Goal: Use online tool/utility: Utilize a website feature to perform a specific function

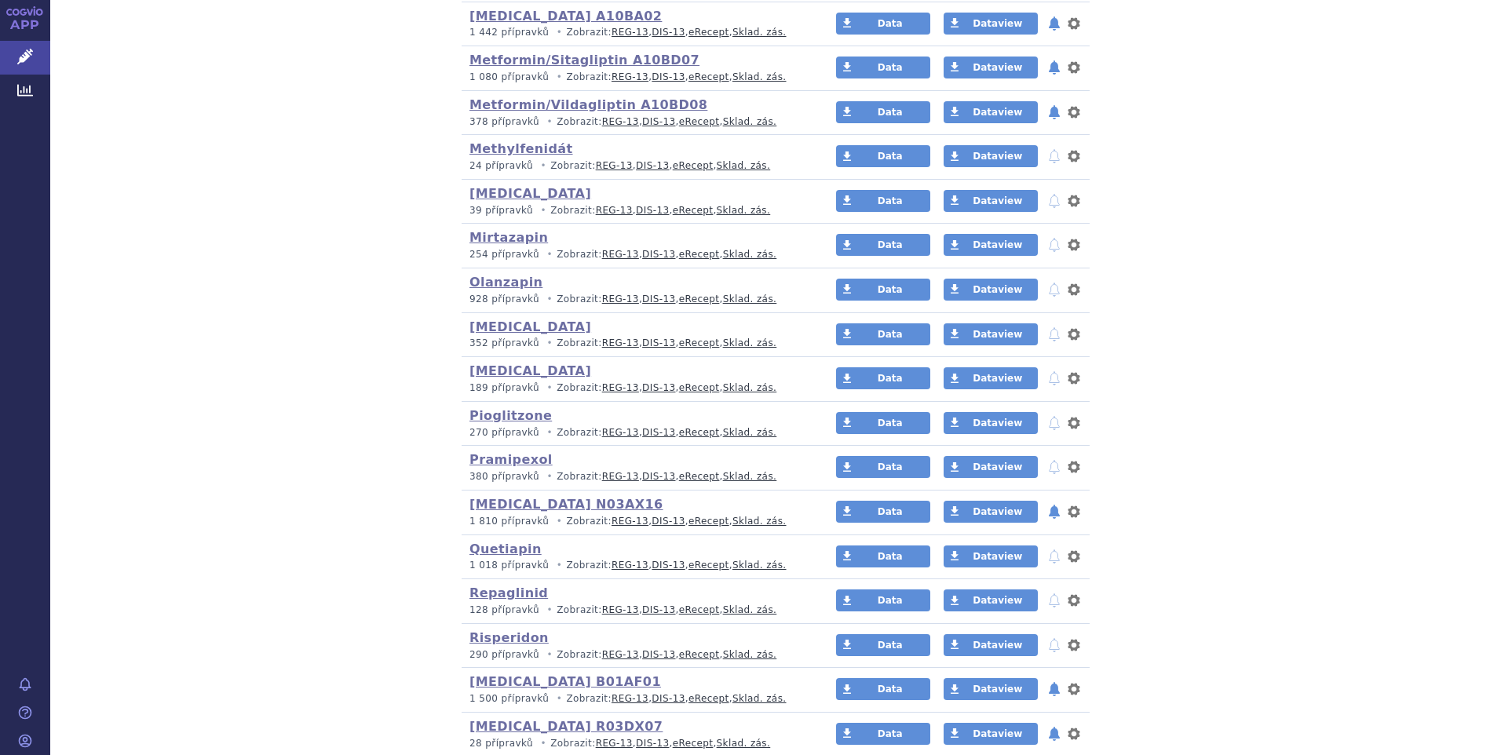
scroll to position [2512, 0]
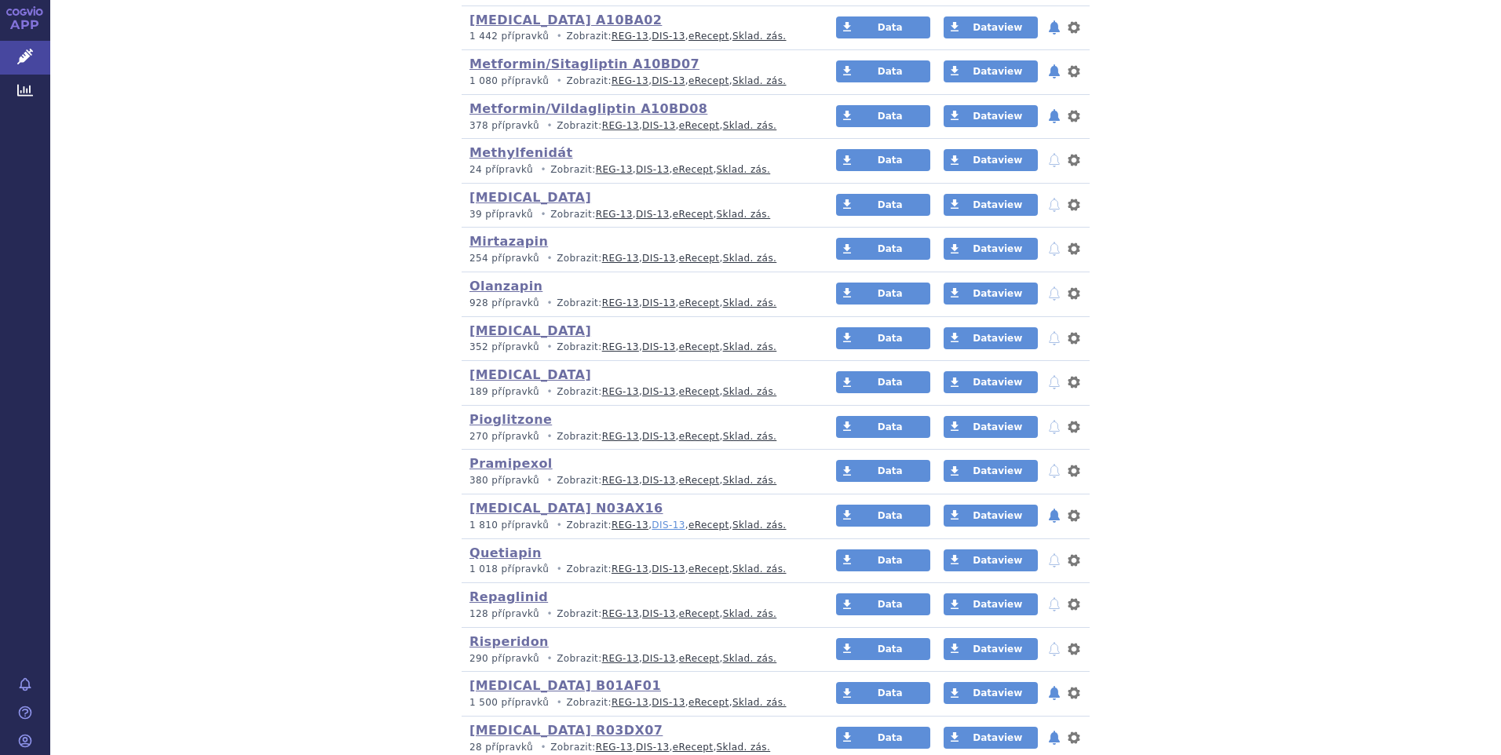
click at [652, 525] on link "DIS-13" at bounding box center [668, 525] width 33 height 11
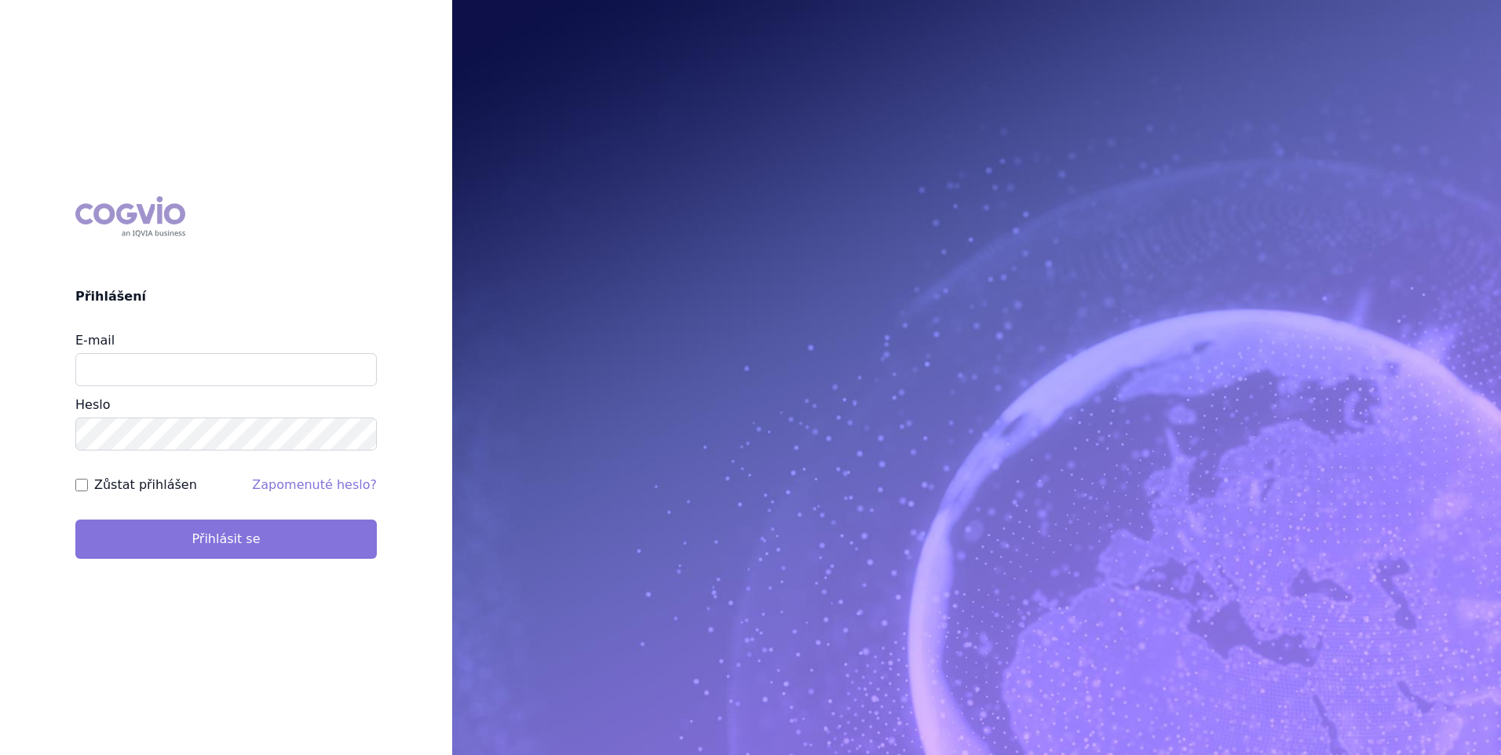
type input "stanislav_klusak@accord-healthcare.com"
click at [317, 539] on button "Přihlásit se" at bounding box center [225, 539] width 301 height 39
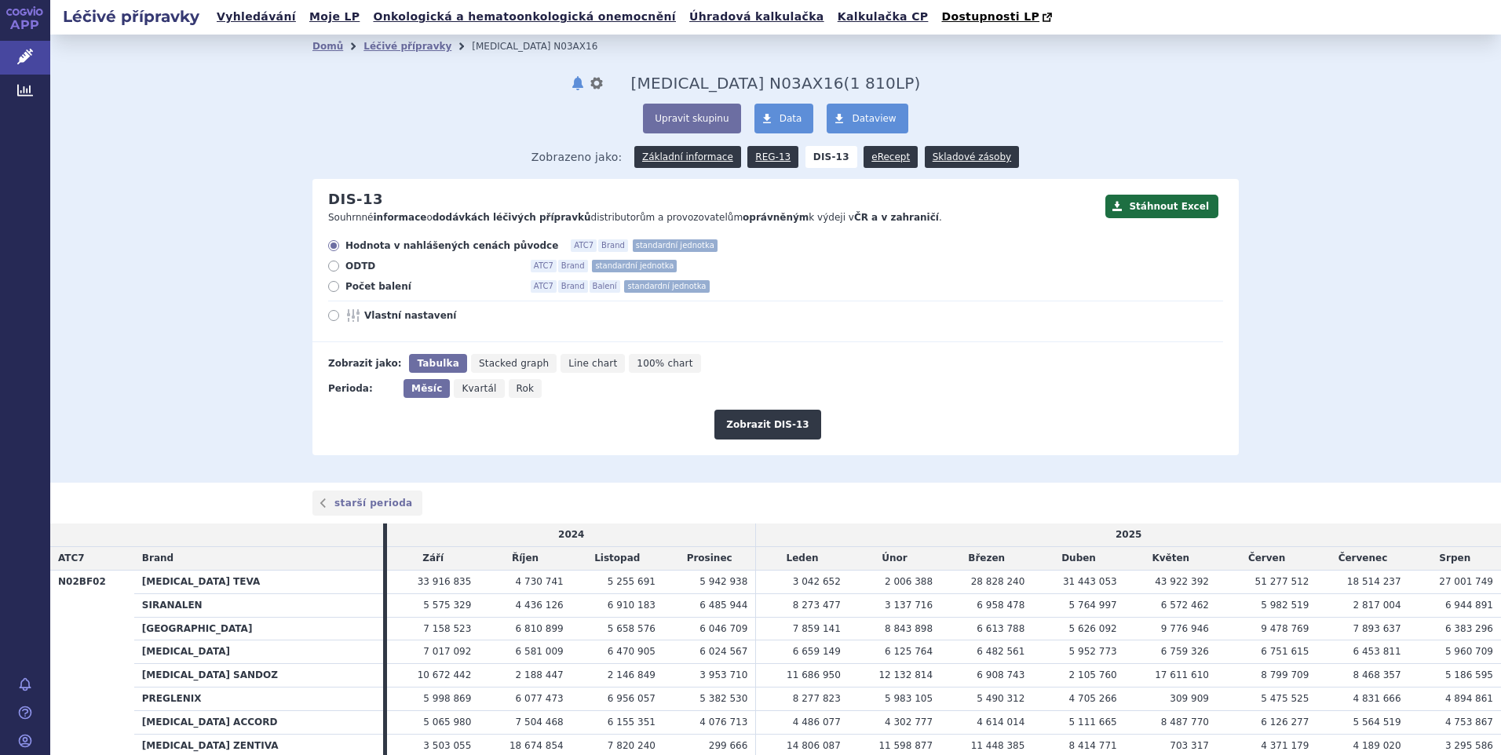
click at [329, 285] on icon at bounding box center [333, 286] width 11 height 11
click at [330, 285] on input "Počet balení ATC7 Brand Balení standardní jednotka" at bounding box center [335, 288] width 10 height 10
radio input "true"
click at [517, 393] on span "Rok" at bounding box center [526, 388] width 18 height 11
click at [513, 389] on input "Rok" at bounding box center [514, 384] width 10 height 10
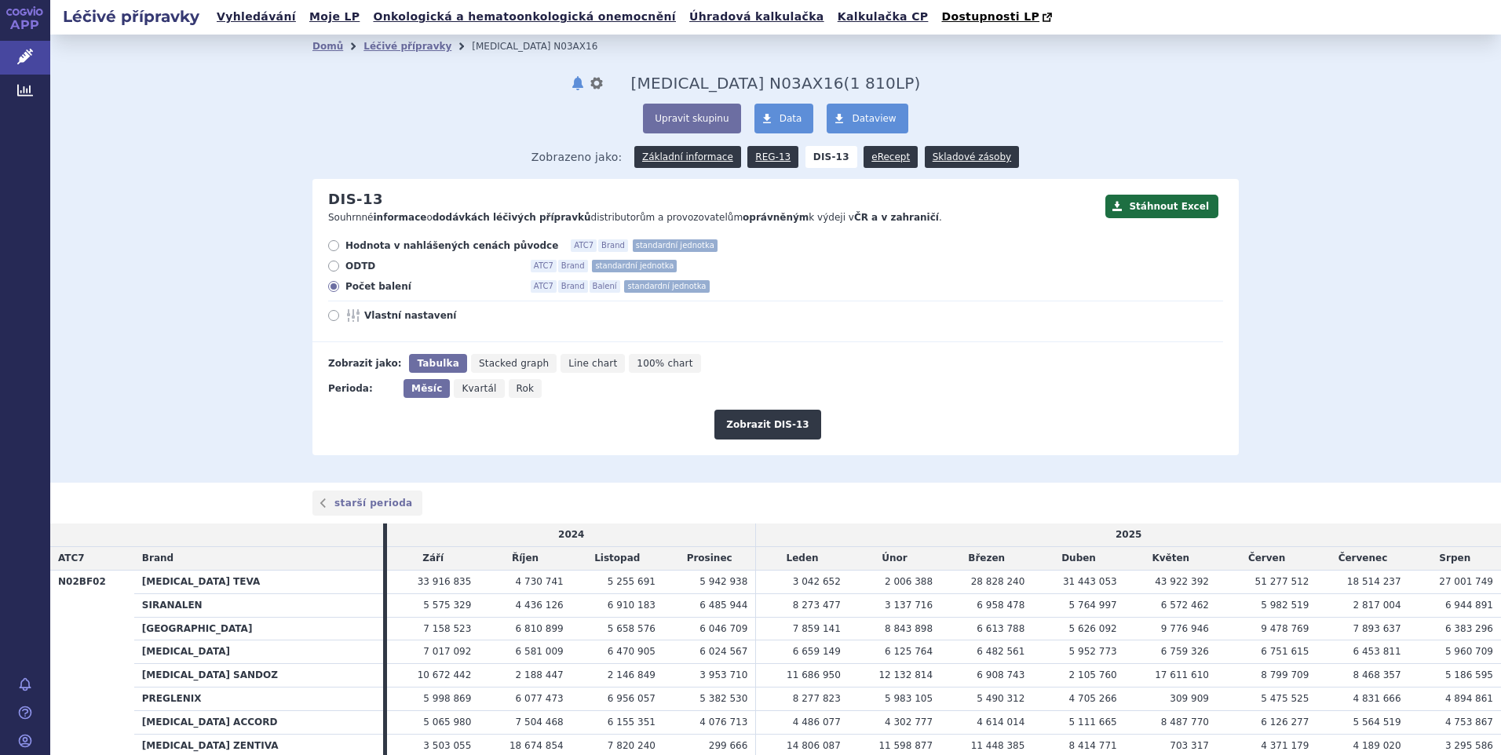
radio input "true"
click at [764, 429] on button "Zobrazit DIS-13" at bounding box center [767, 425] width 106 height 30
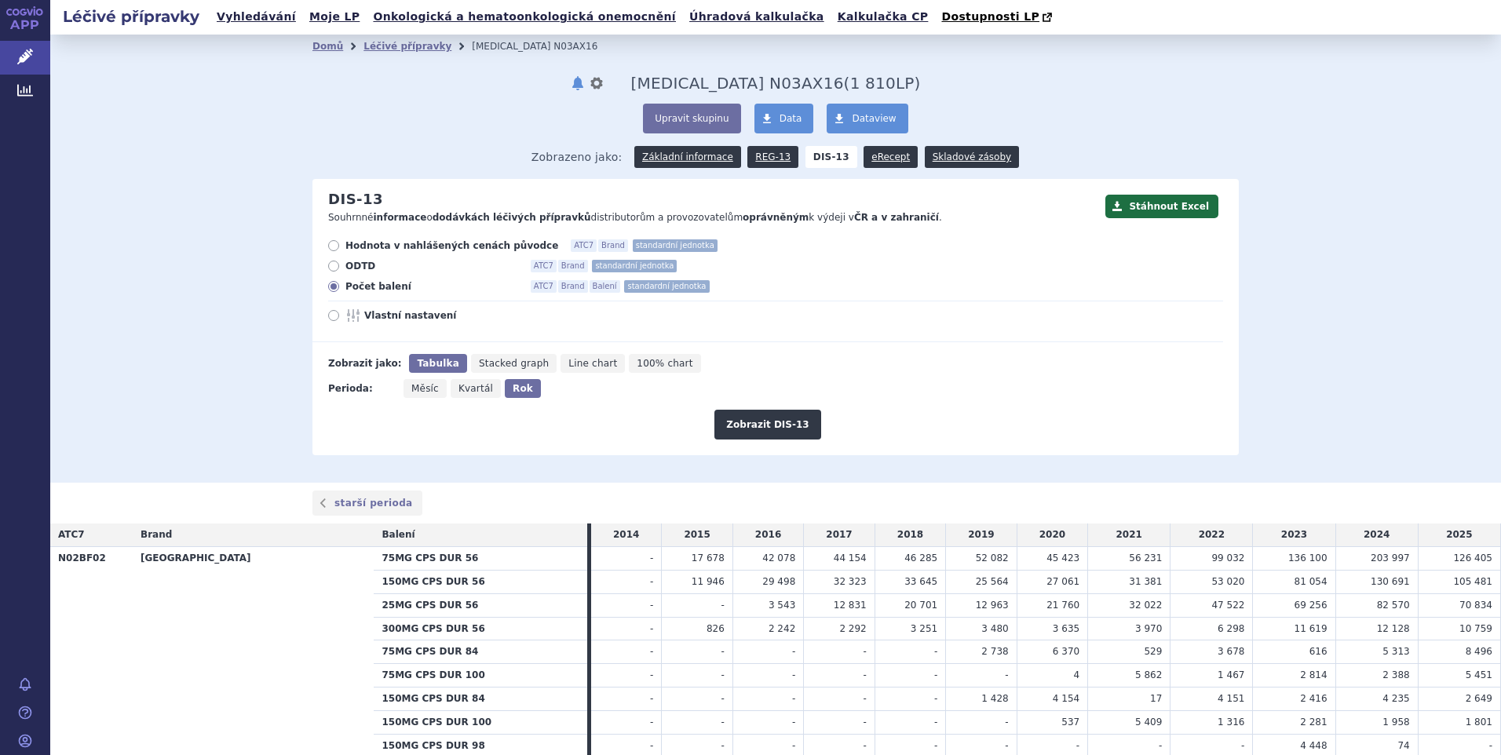
click at [402, 316] on span "Vlastní nastavení" at bounding box center [450, 315] width 173 height 13
click at [340, 316] on input "Vlastní nastavení" at bounding box center [335, 317] width 10 height 10
radio input "true"
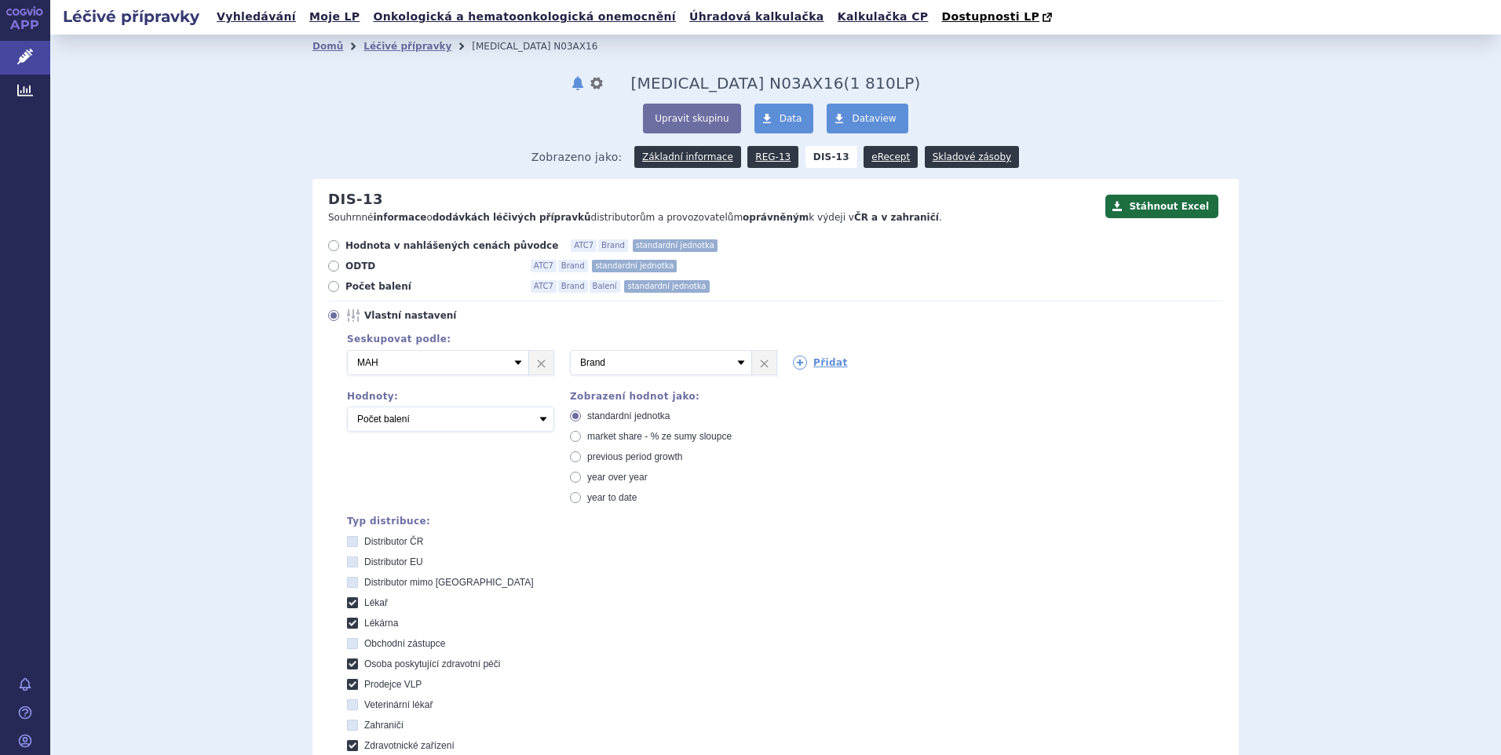
click at [570, 436] on icon at bounding box center [575, 436] width 11 height 11
click at [572, 436] on input "market share - % ze sumy sloupce" at bounding box center [577, 438] width 10 height 10
radio input "true"
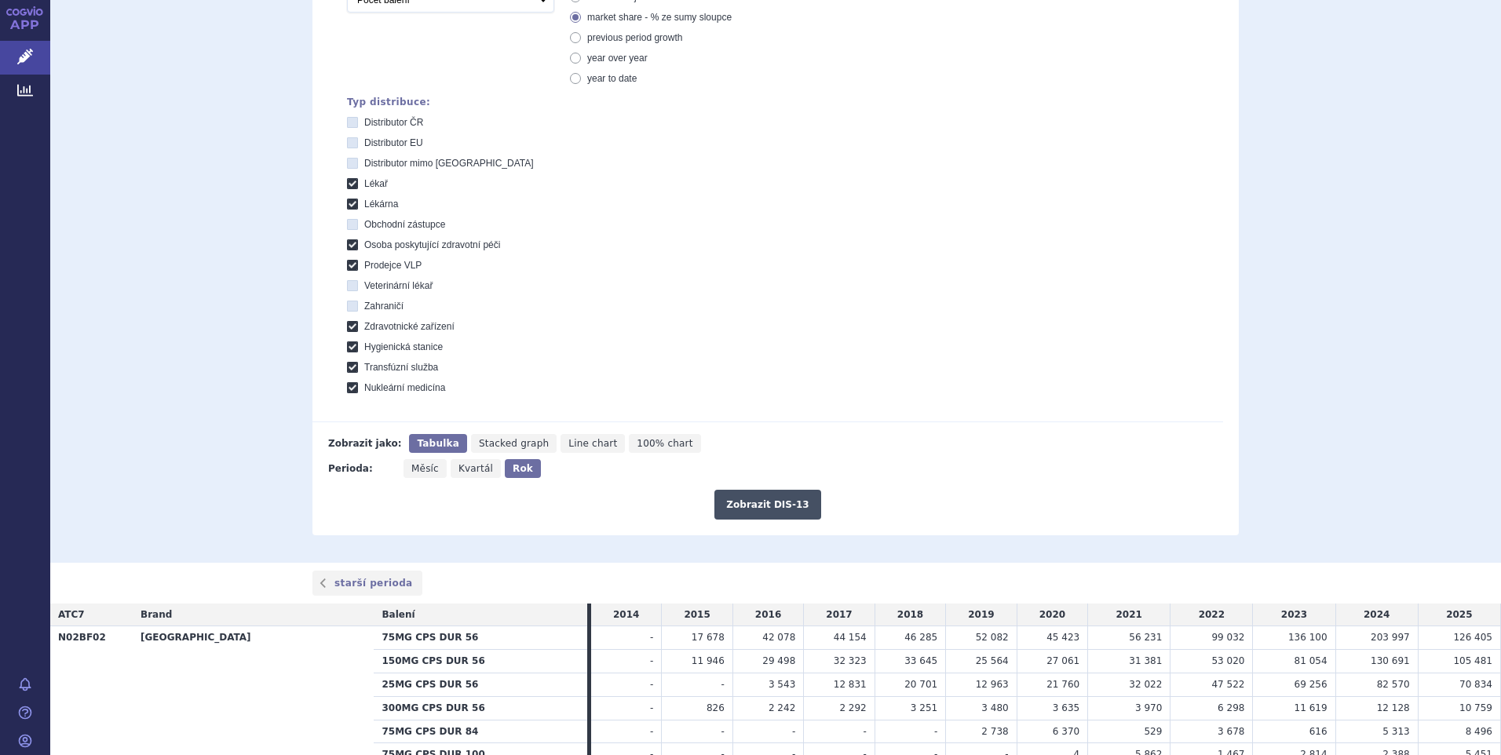
scroll to position [471, 0]
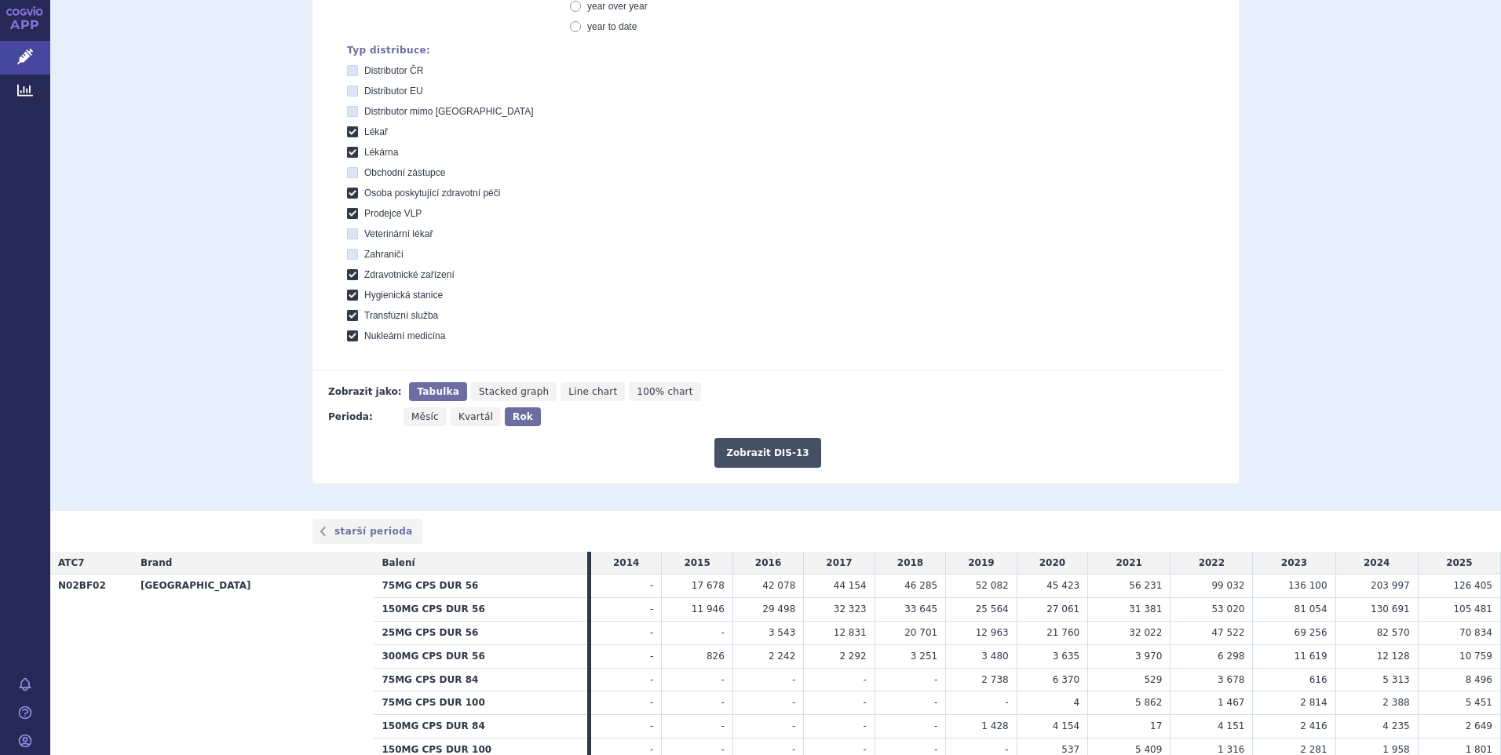
click at [765, 455] on button "Zobrazit DIS-13" at bounding box center [767, 453] width 106 height 30
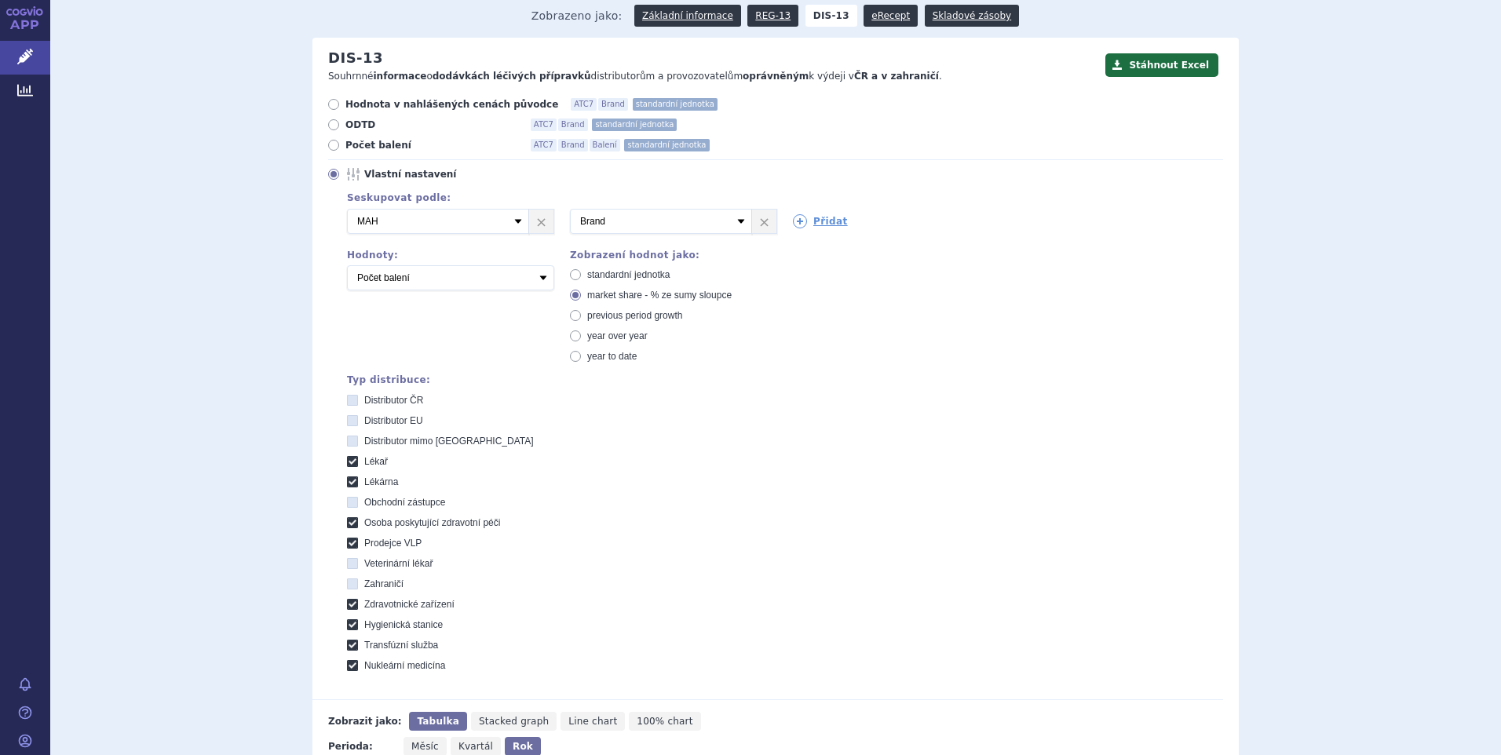
scroll to position [79, 0]
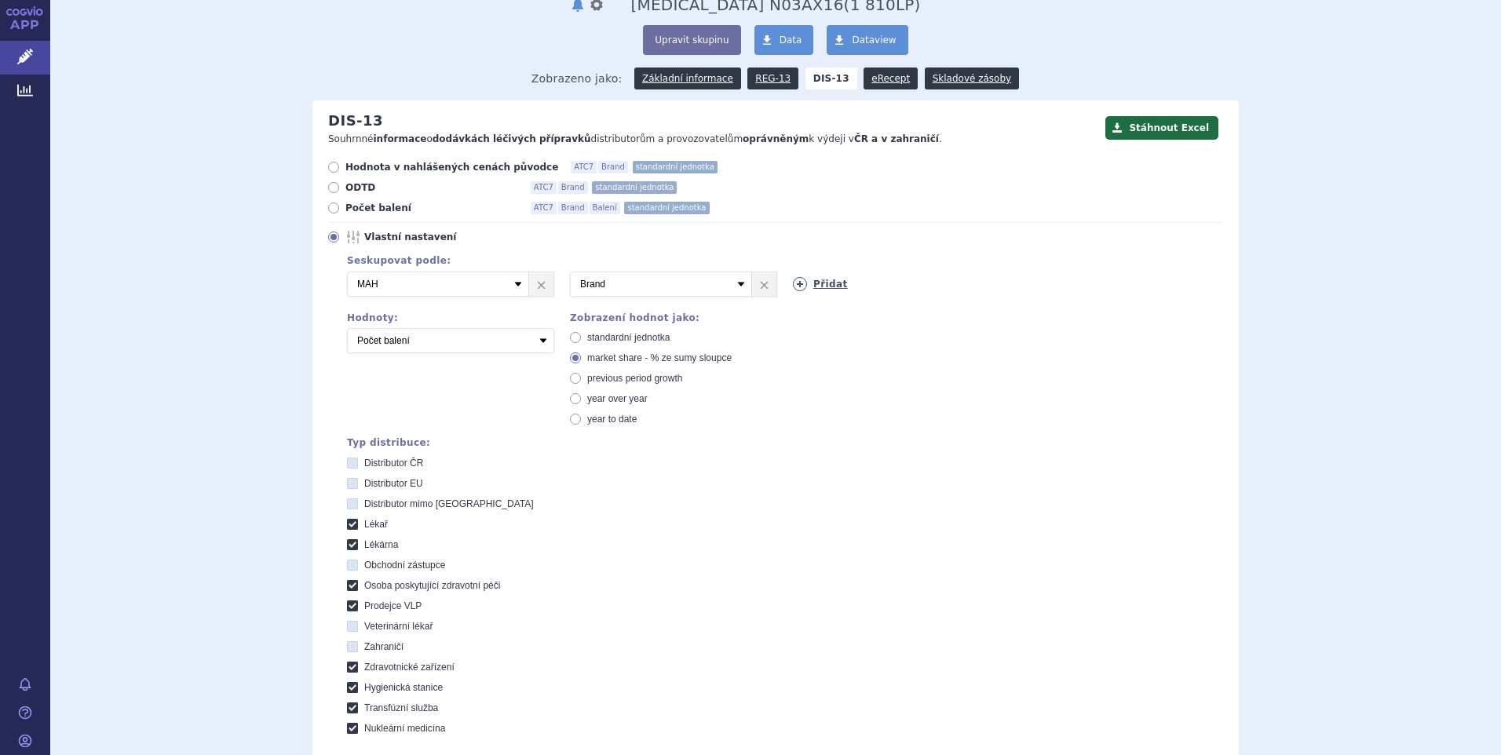
click at [794, 287] on icon at bounding box center [800, 284] width 14 height 14
click at [964, 290] on select "Vyberte groupování ATC3 ATC5 ATC7 Brand Balení SÚKL kód MAH VPOIS Referenční sk…" at bounding box center [884, 284] width 182 height 25
select select "package"
click at [793, 272] on select "Vyberte groupování ATC3 ATC5 ATC7 Brand Balení SÚKL kód MAH VPOIS Referenční sk…" at bounding box center [884, 284] width 182 height 25
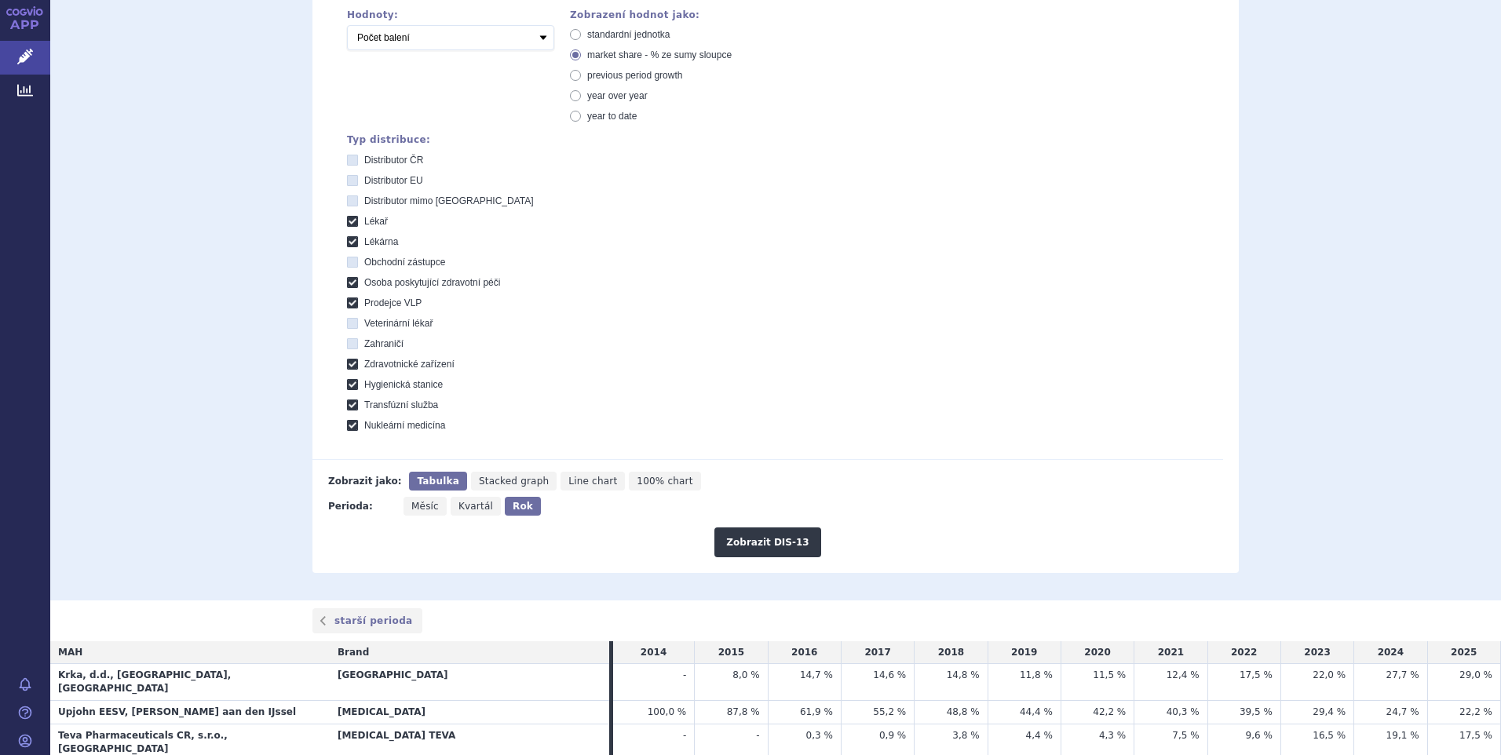
scroll to position [393, 0]
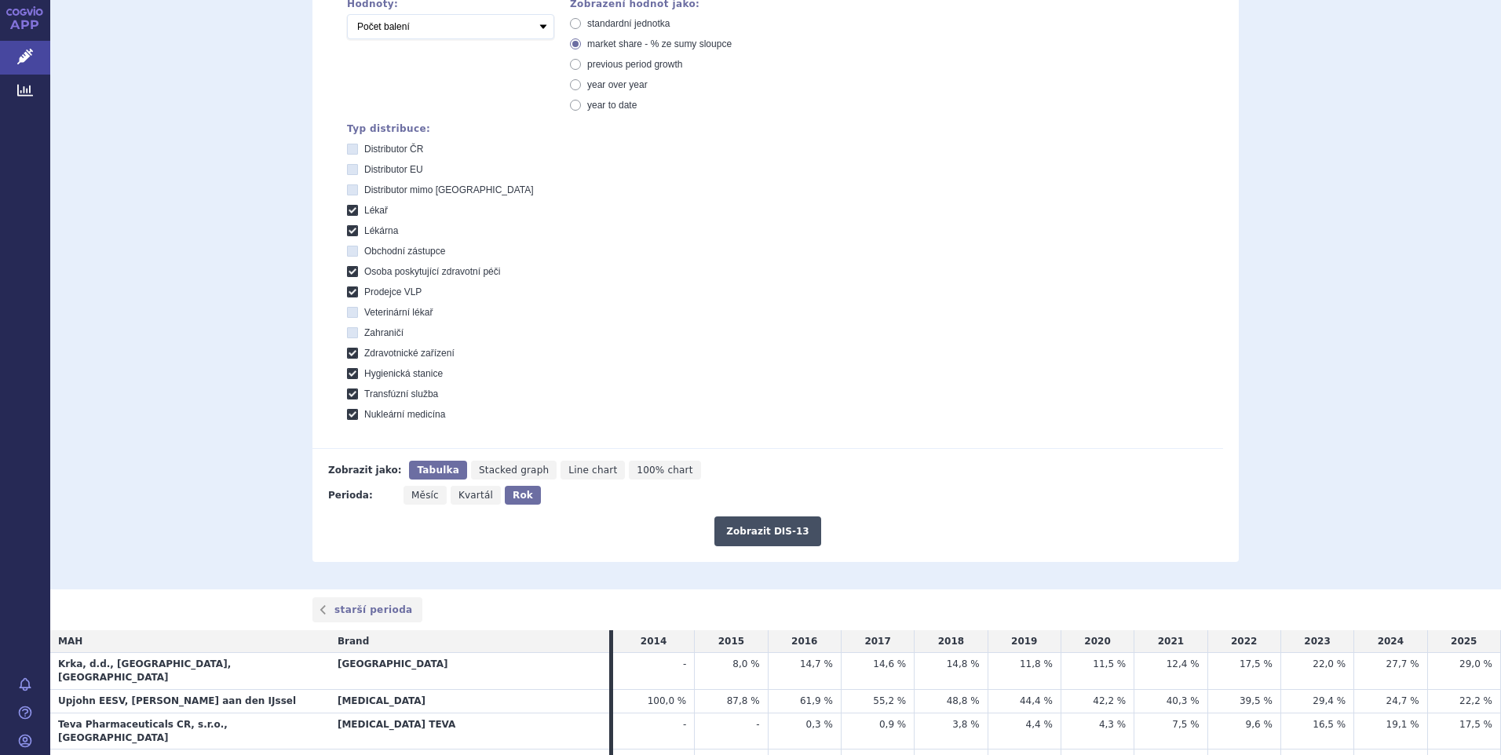
click at [756, 533] on button "Zobrazit DIS-13" at bounding box center [767, 532] width 106 height 30
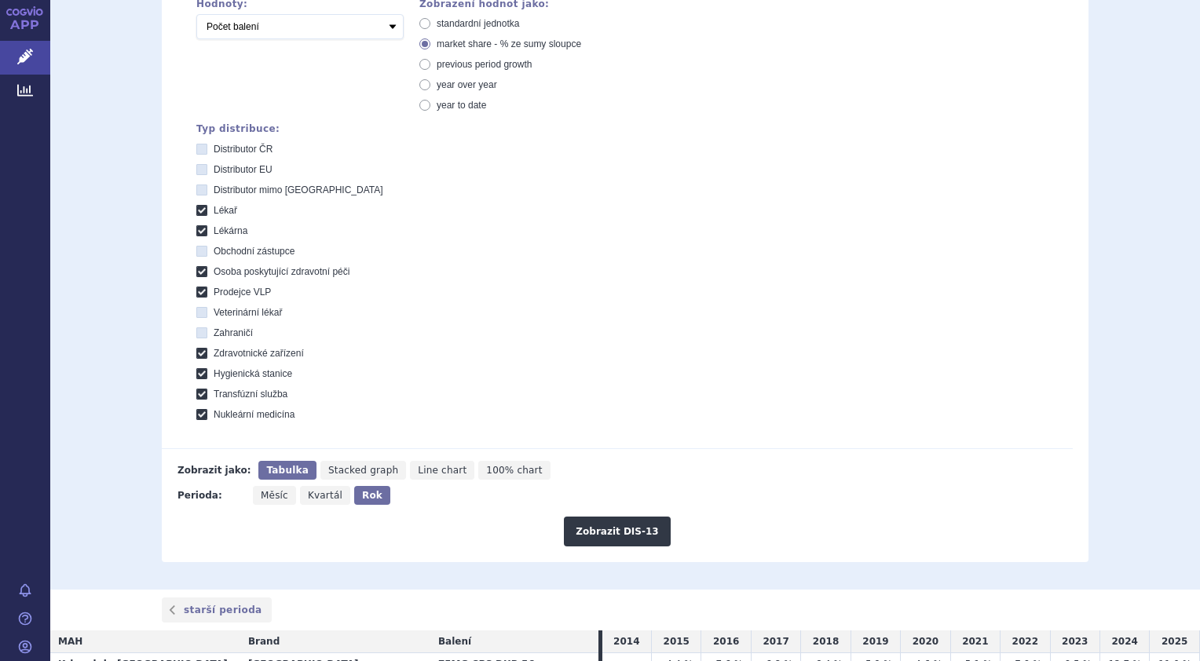
scroll to position [393, 0]
